Goal: Transaction & Acquisition: Purchase product/service

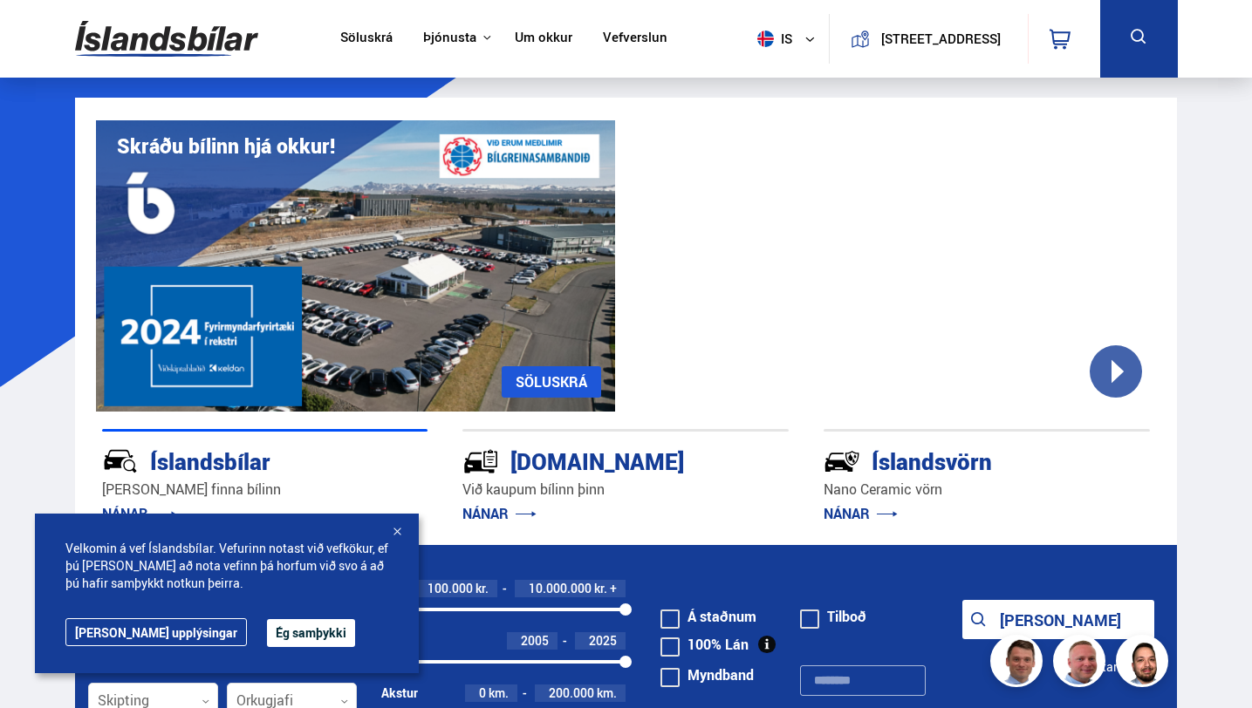
click at [397, 524] on div at bounding box center [396, 532] width 17 height 17
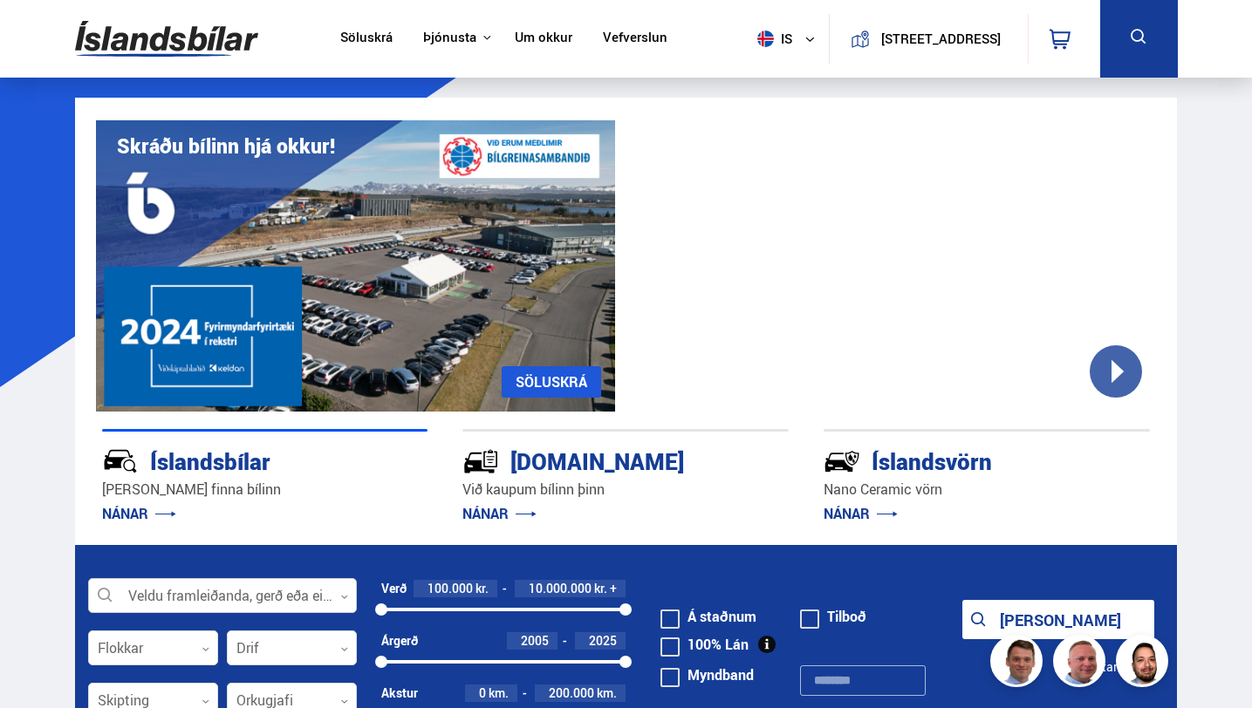
click at [323, 608] on div at bounding box center [222, 596] width 269 height 35
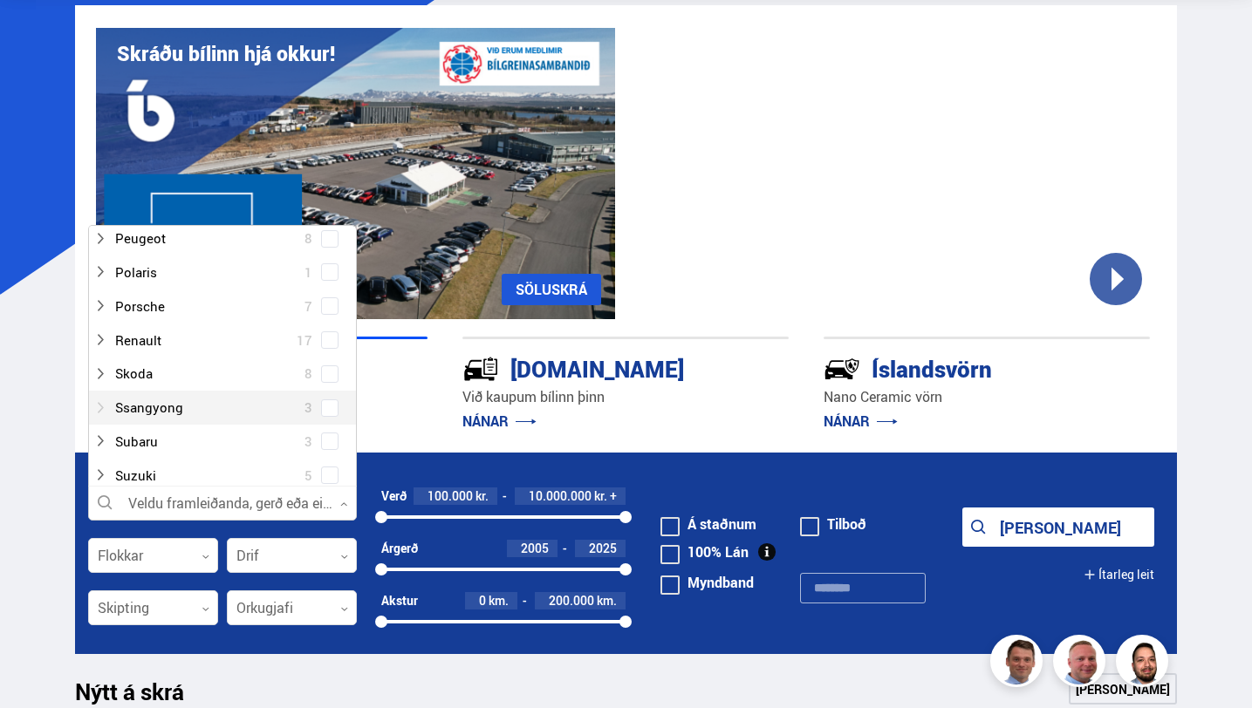
scroll to position [878, 0]
click at [225, 343] on div at bounding box center [204, 343] width 223 height 25
click at [710, 437] on div "Íslandsbílar [PERSON_NAME] finna bílinn NÁNAR [DOMAIN_NAME] Við kaupum bílinn þ…" at bounding box center [626, 385] width 1102 height 133
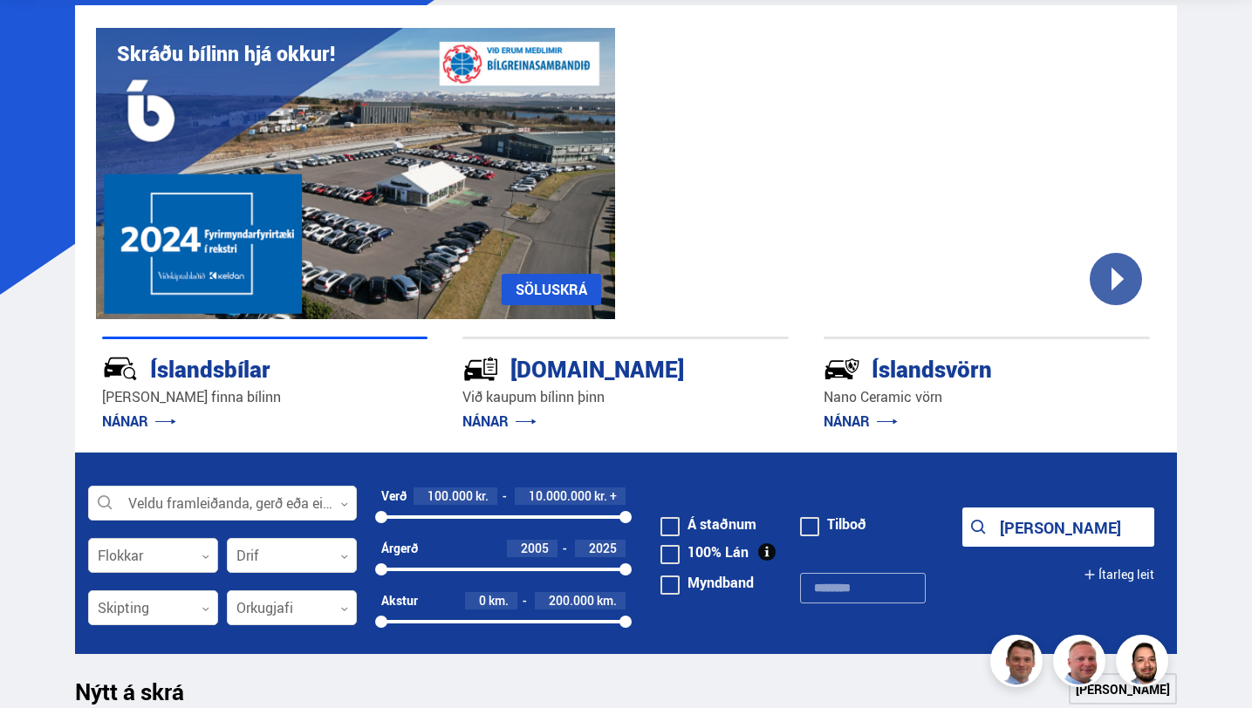
click at [196, 561] on div at bounding box center [153, 556] width 130 height 35
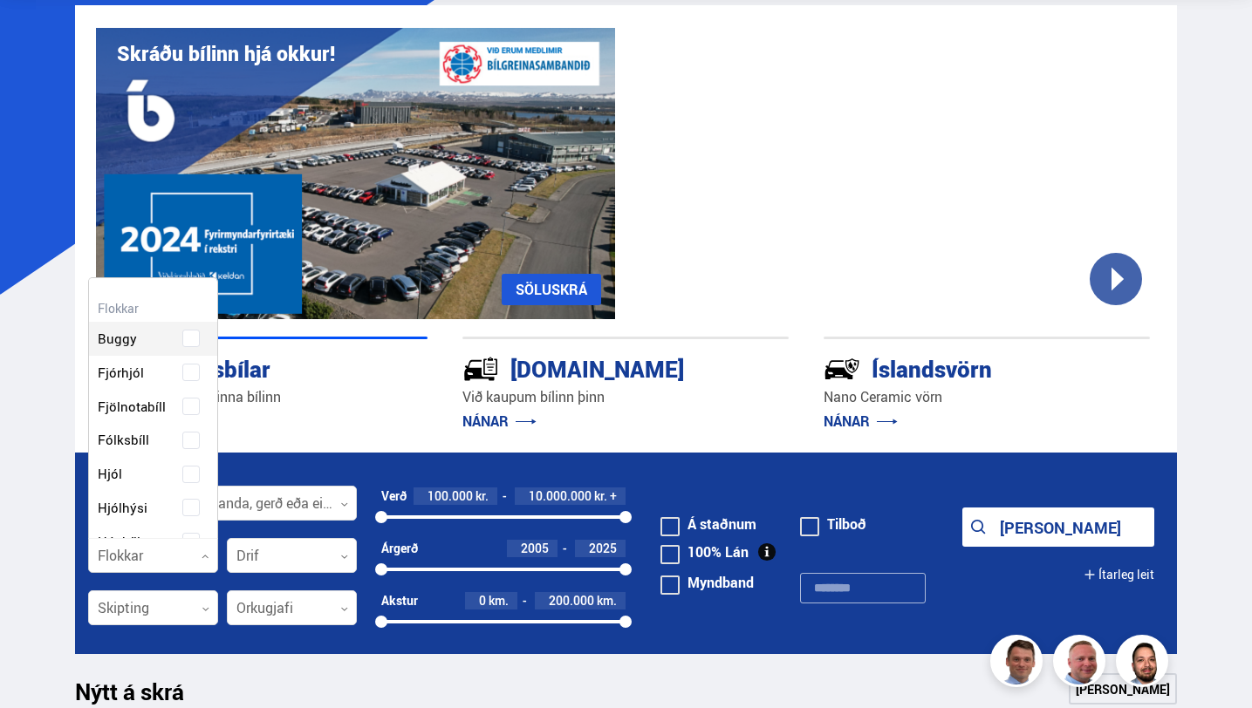
scroll to position [260, 124]
click at [196, 561] on div at bounding box center [153, 556] width 130 height 35
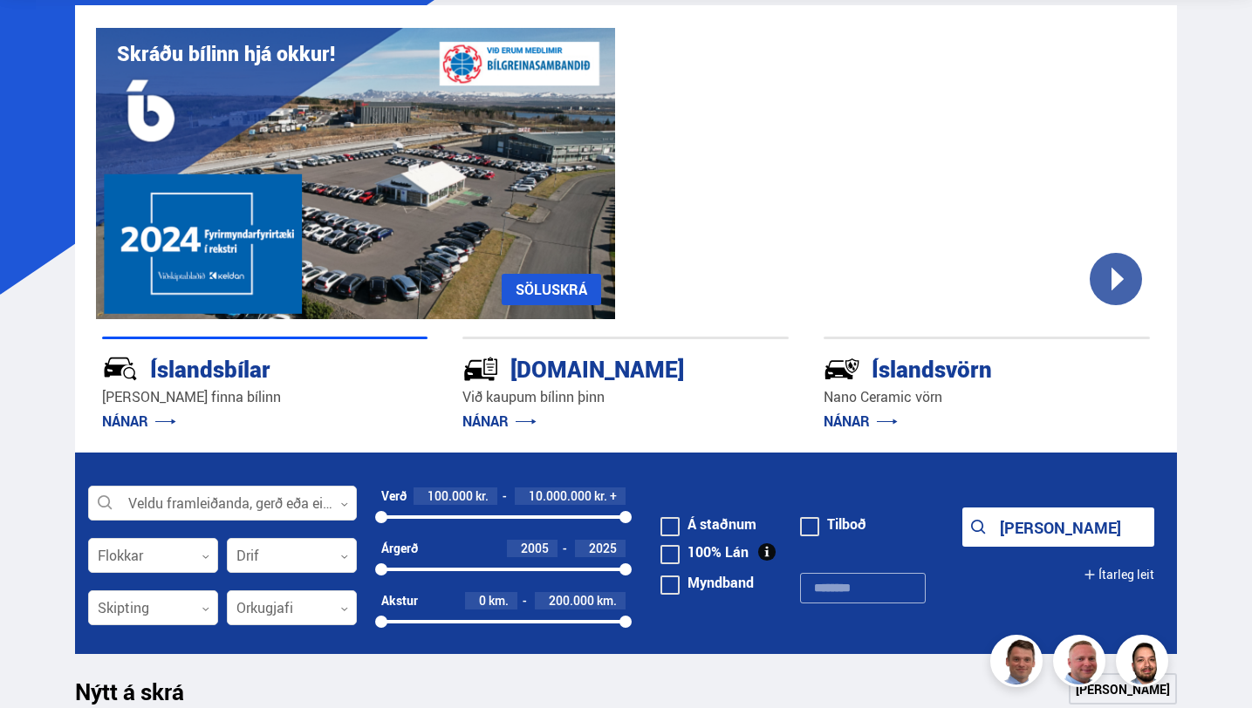
click at [1024, 525] on button "[PERSON_NAME]" at bounding box center [1058, 527] width 192 height 39
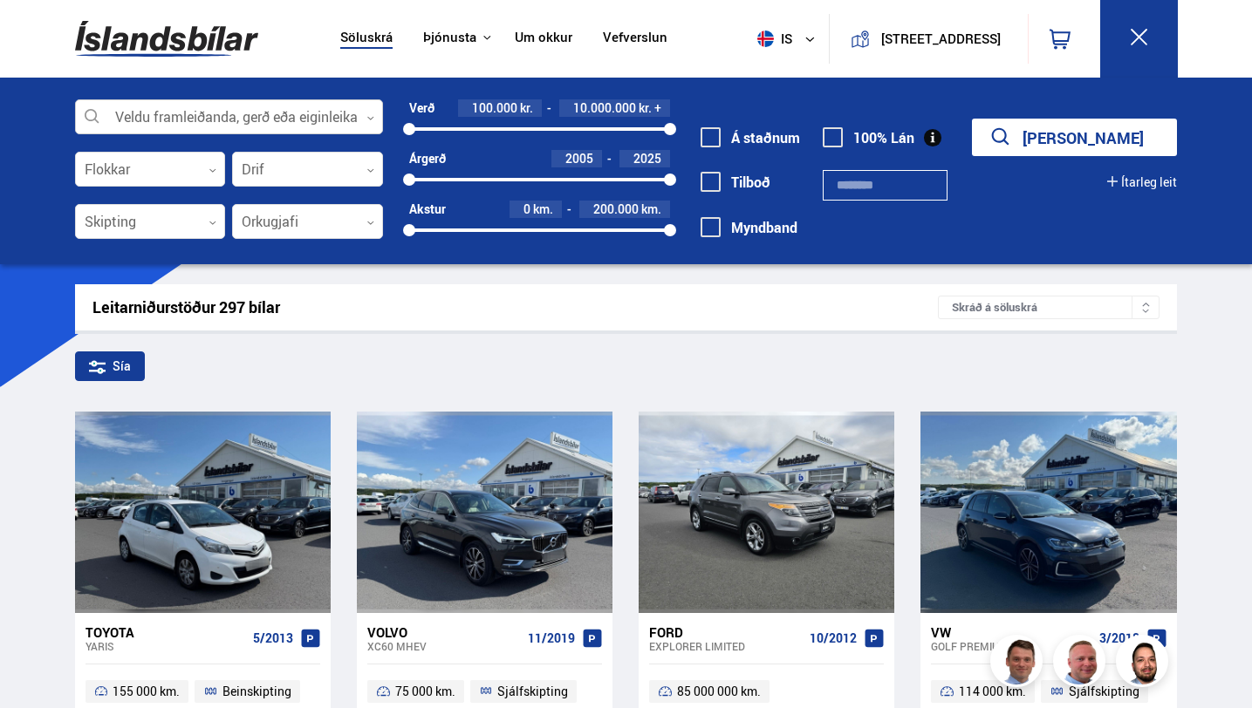
click at [352, 113] on div at bounding box center [229, 117] width 309 height 35
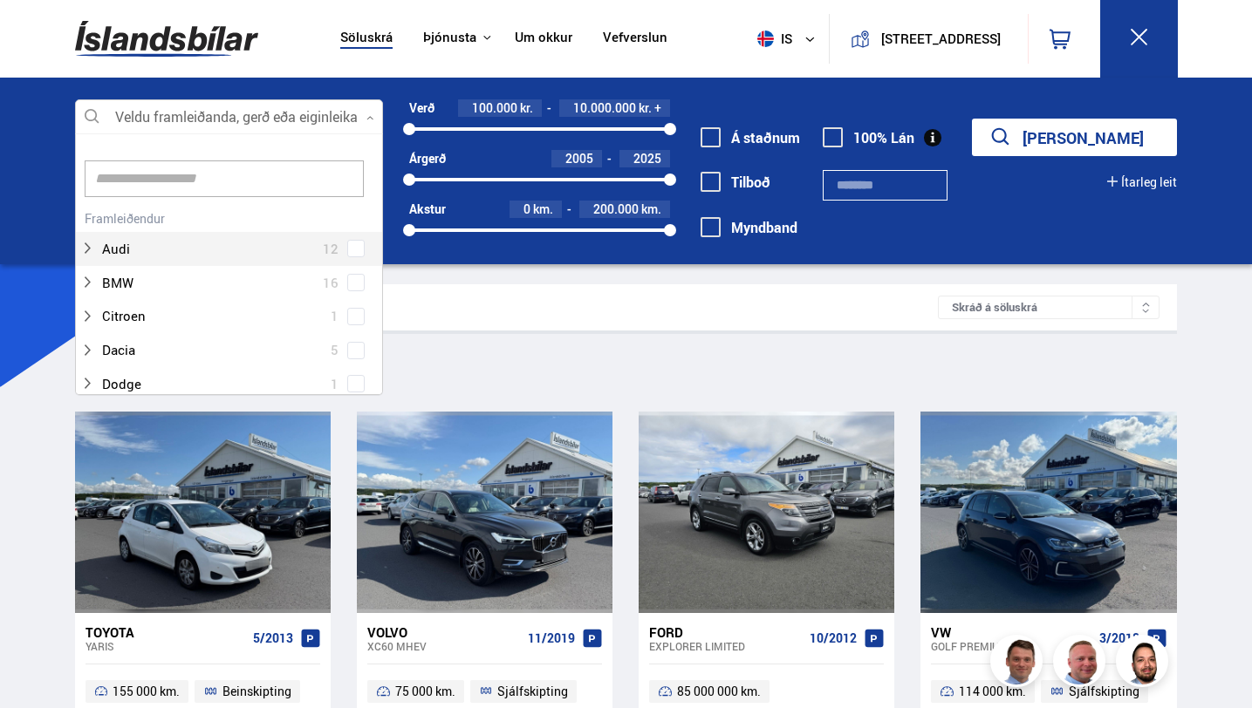
scroll to position [260, 303]
click at [306, 184] on input at bounding box center [225, 179] width 280 height 37
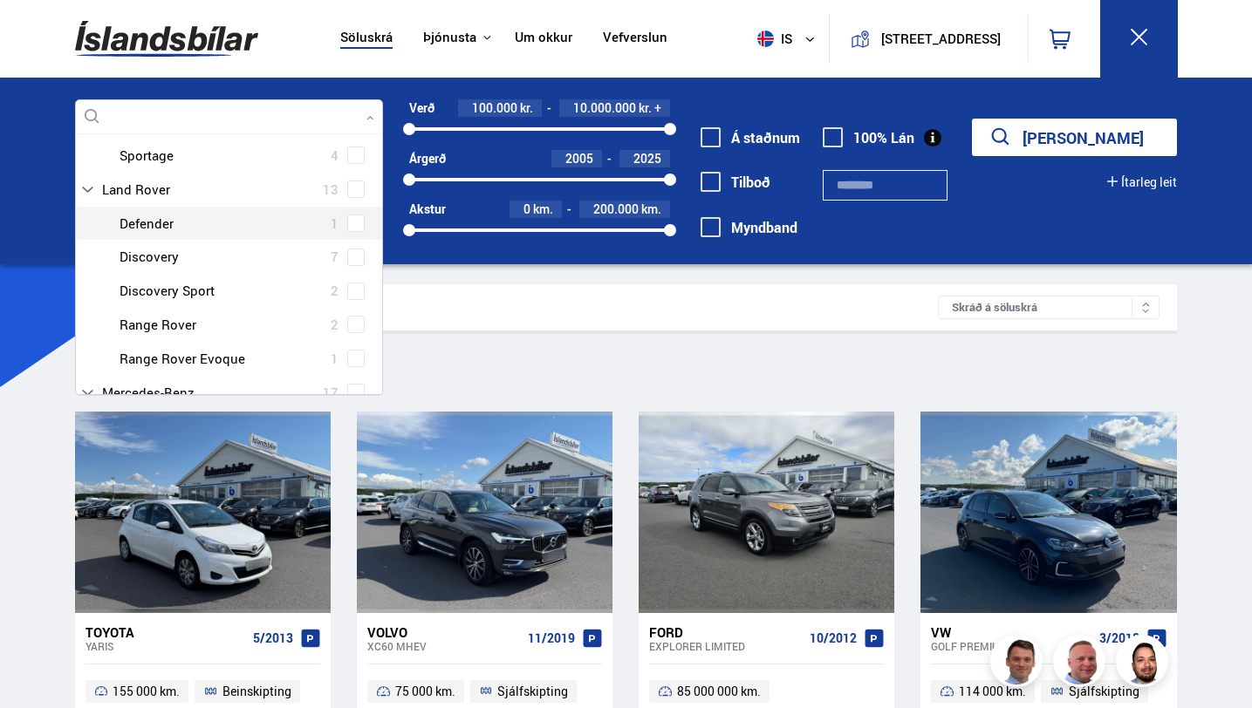
scroll to position [738, 0]
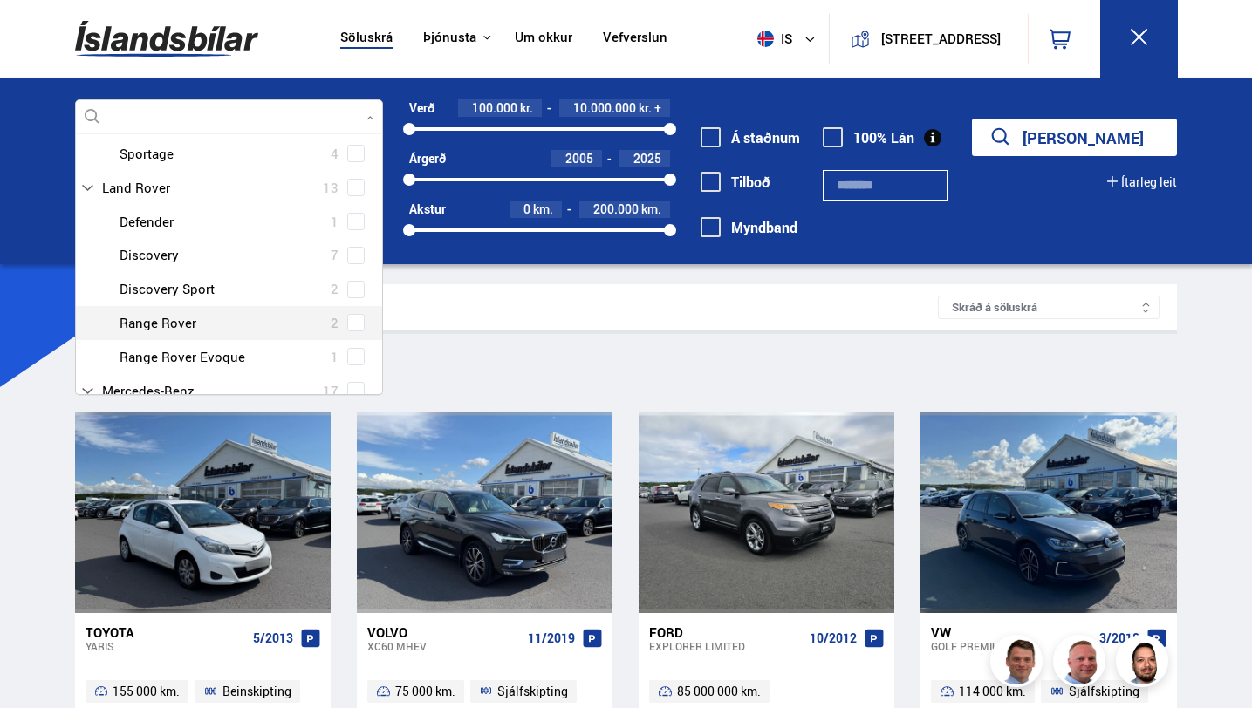
click at [222, 319] on div at bounding box center [246, 323] width 263 height 25
click at [352, 325] on span at bounding box center [355, 322] width 7 height 7
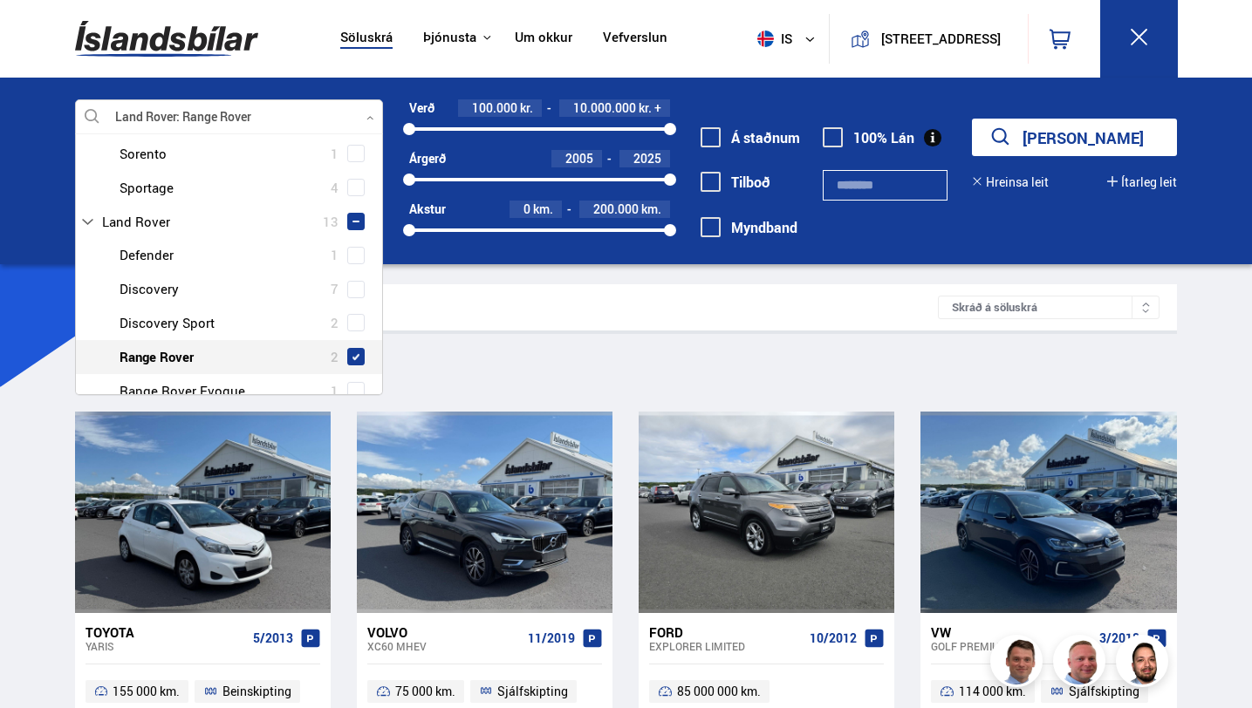
scroll to position [772, 0]
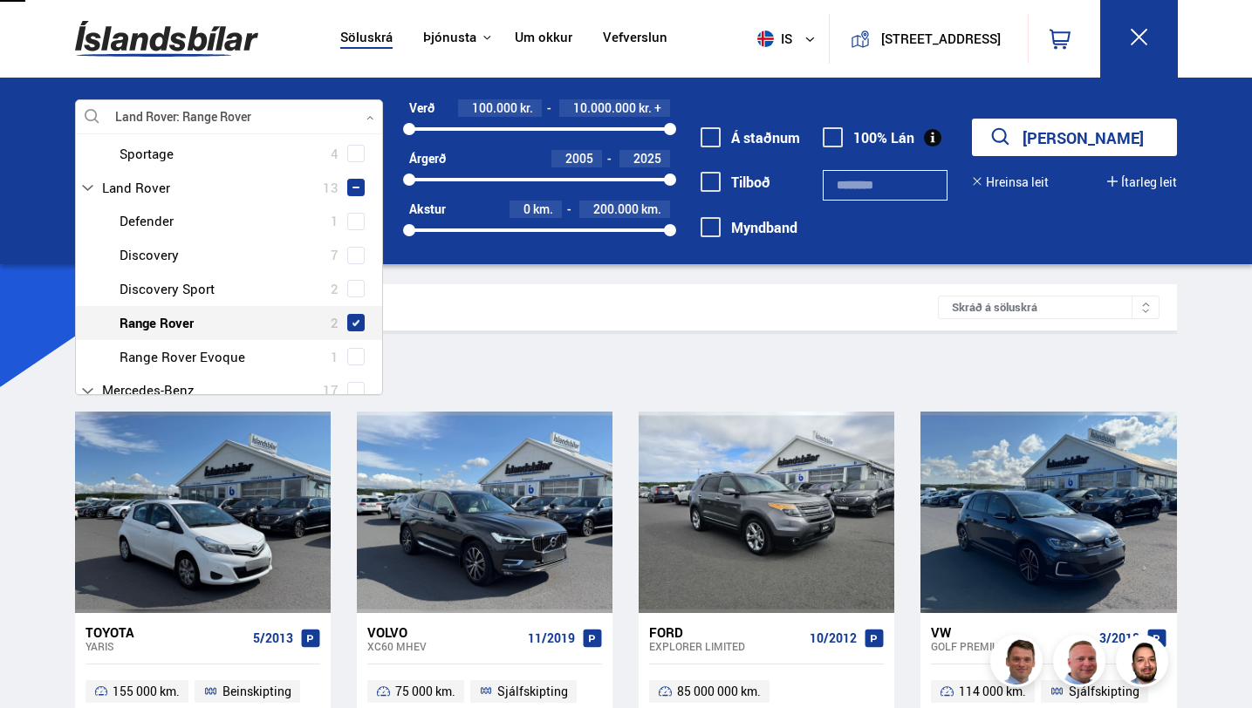
type input "**"
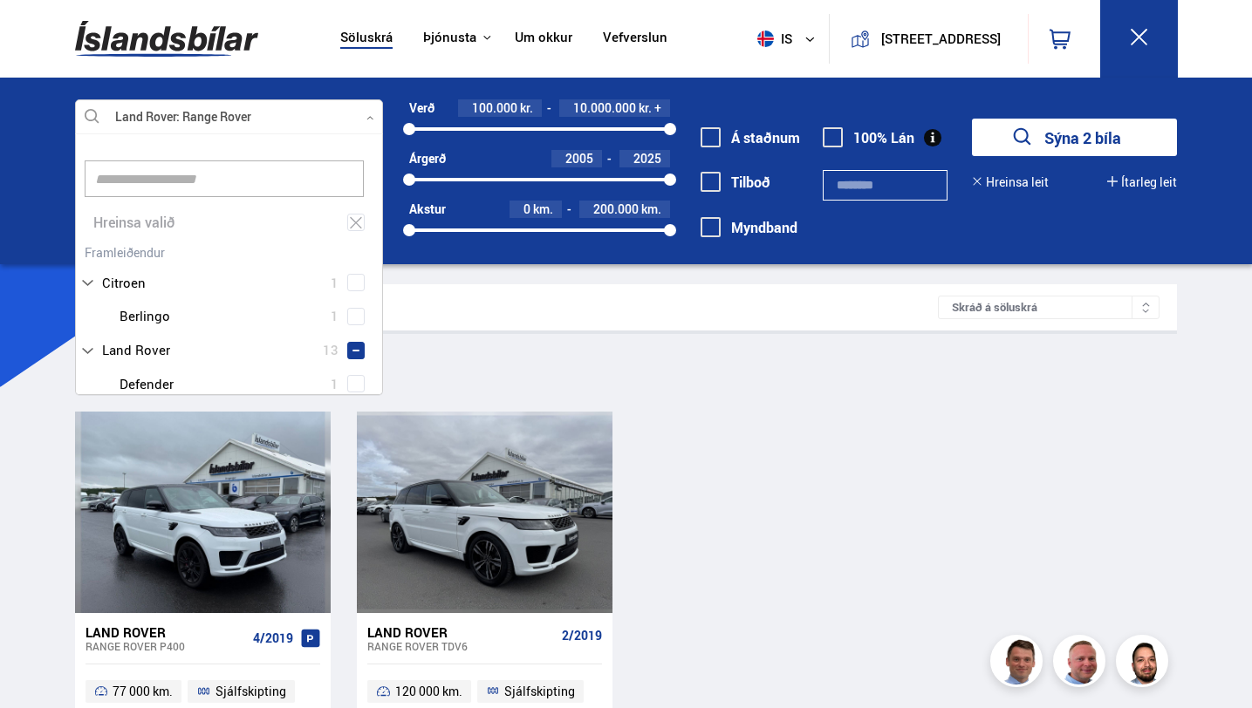
click at [766, 446] on div "Land Rover Range Rover P400 4/2019 77 000 km. Sjálfskipting Bensín+Rafmagn Fjór…" at bounding box center [626, 620] width 1102 height 416
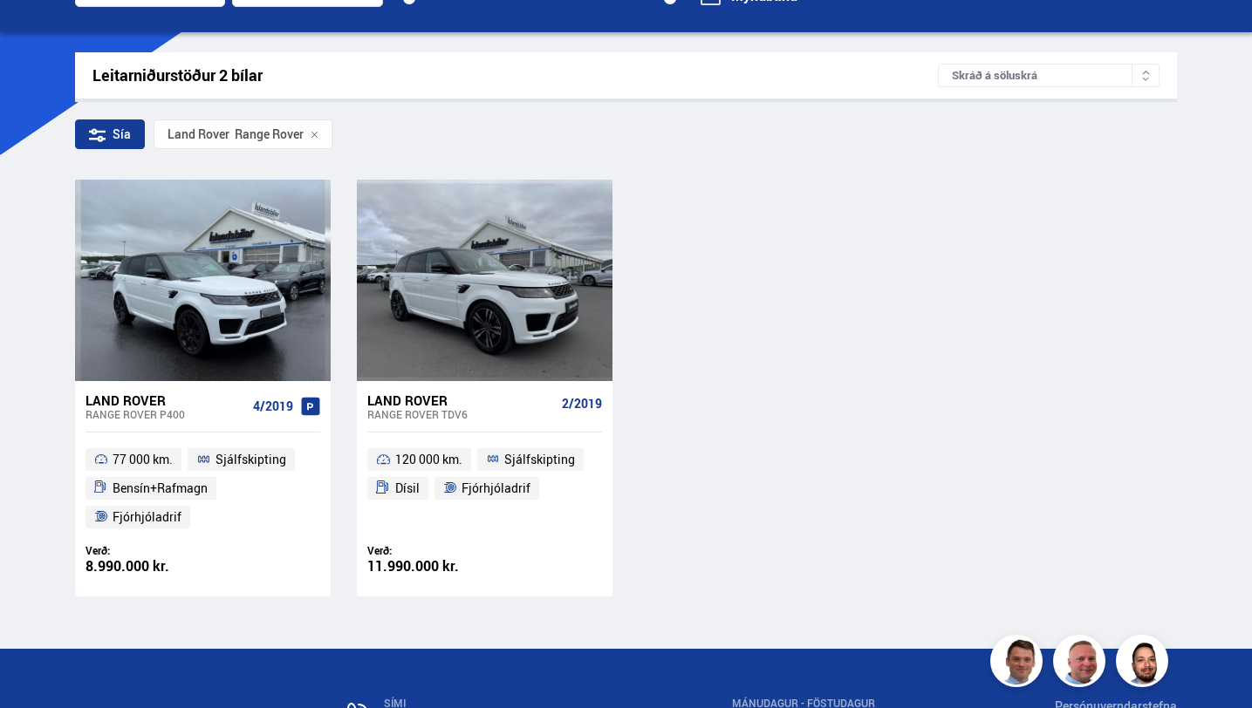
scroll to position [234, 0]
